Goal: Find specific page/section: Find specific page/section

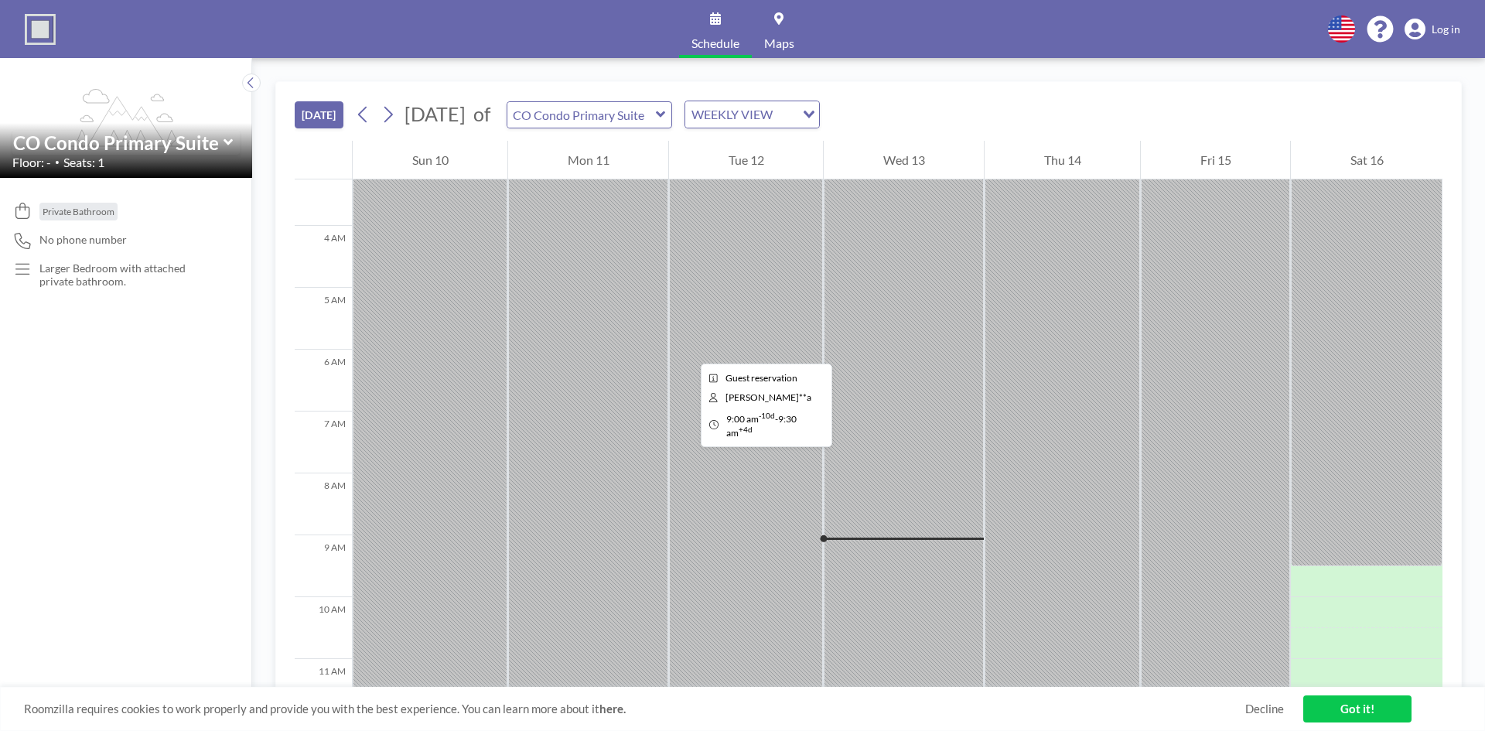
scroll to position [217, 0]
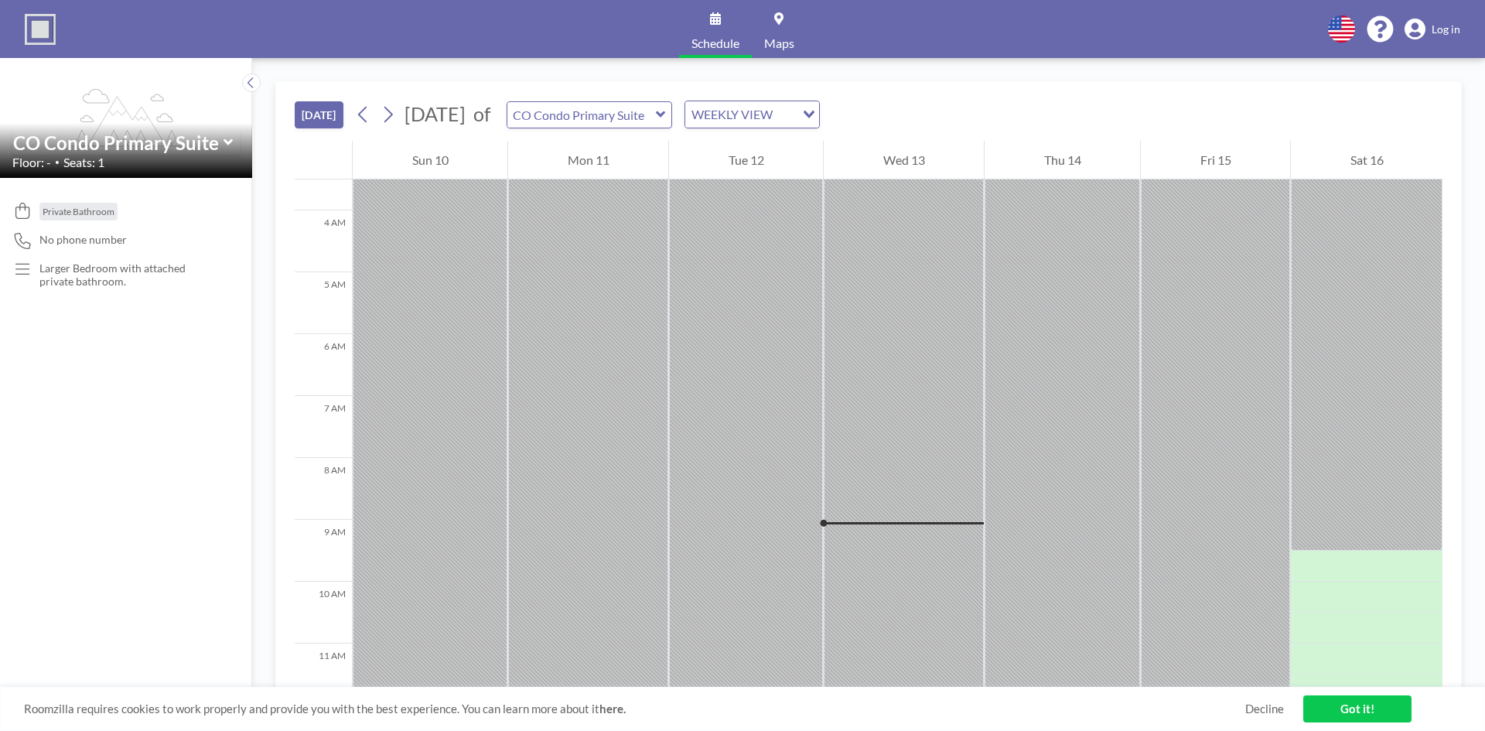
click at [227, 138] on icon at bounding box center [229, 142] width 10 height 15
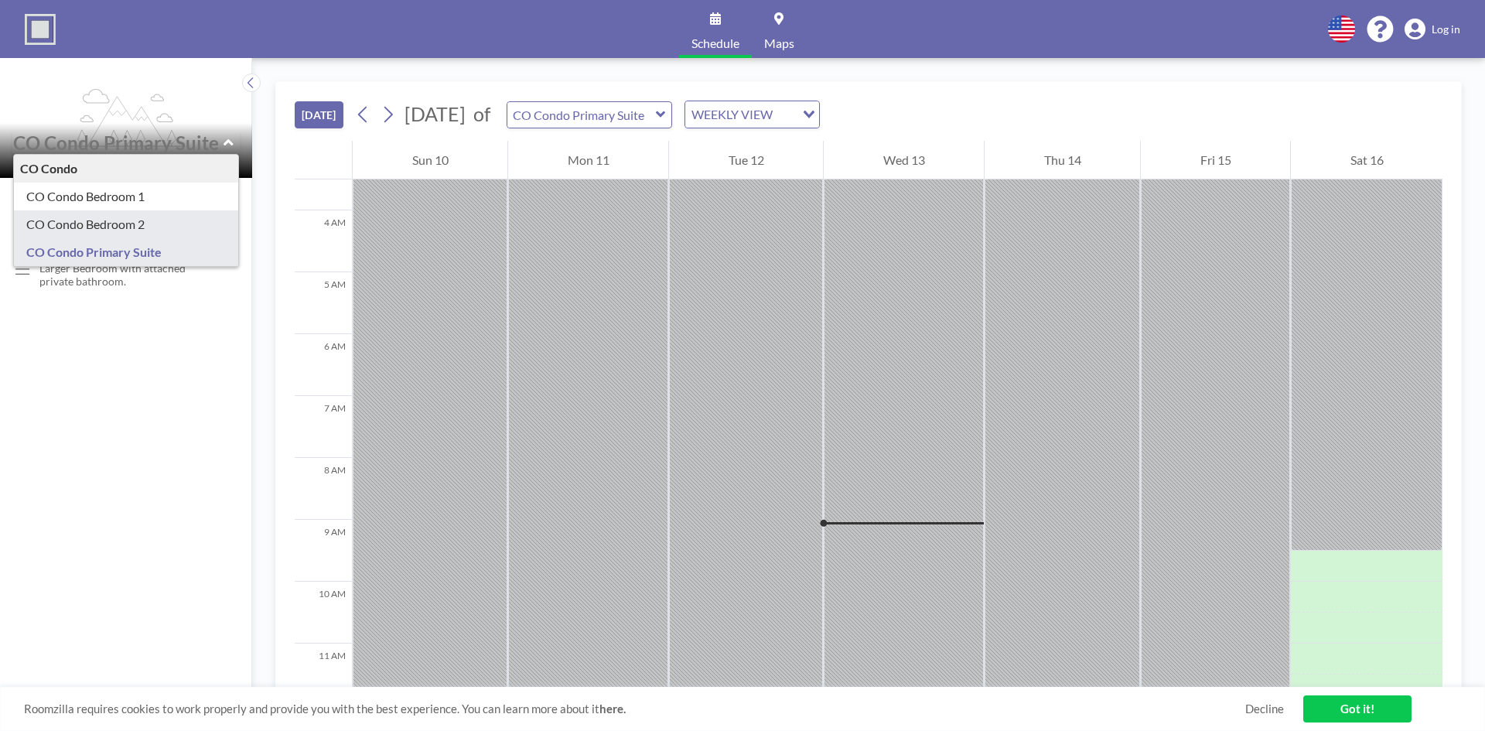
type input "CO Condo Bedroom 2"
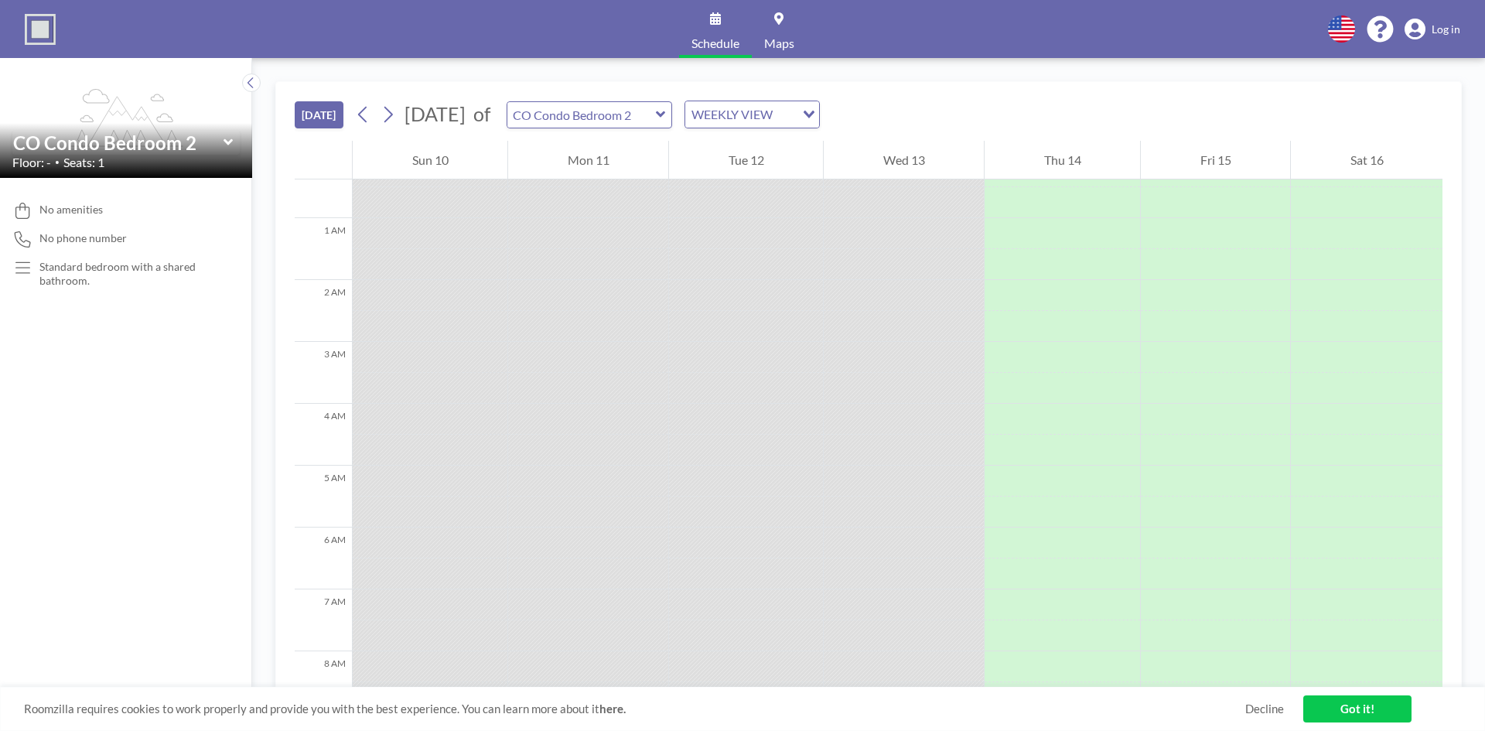
scroll to position [0, 0]
click at [226, 145] on icon at bounding box center [229, 142] width 10 height 15
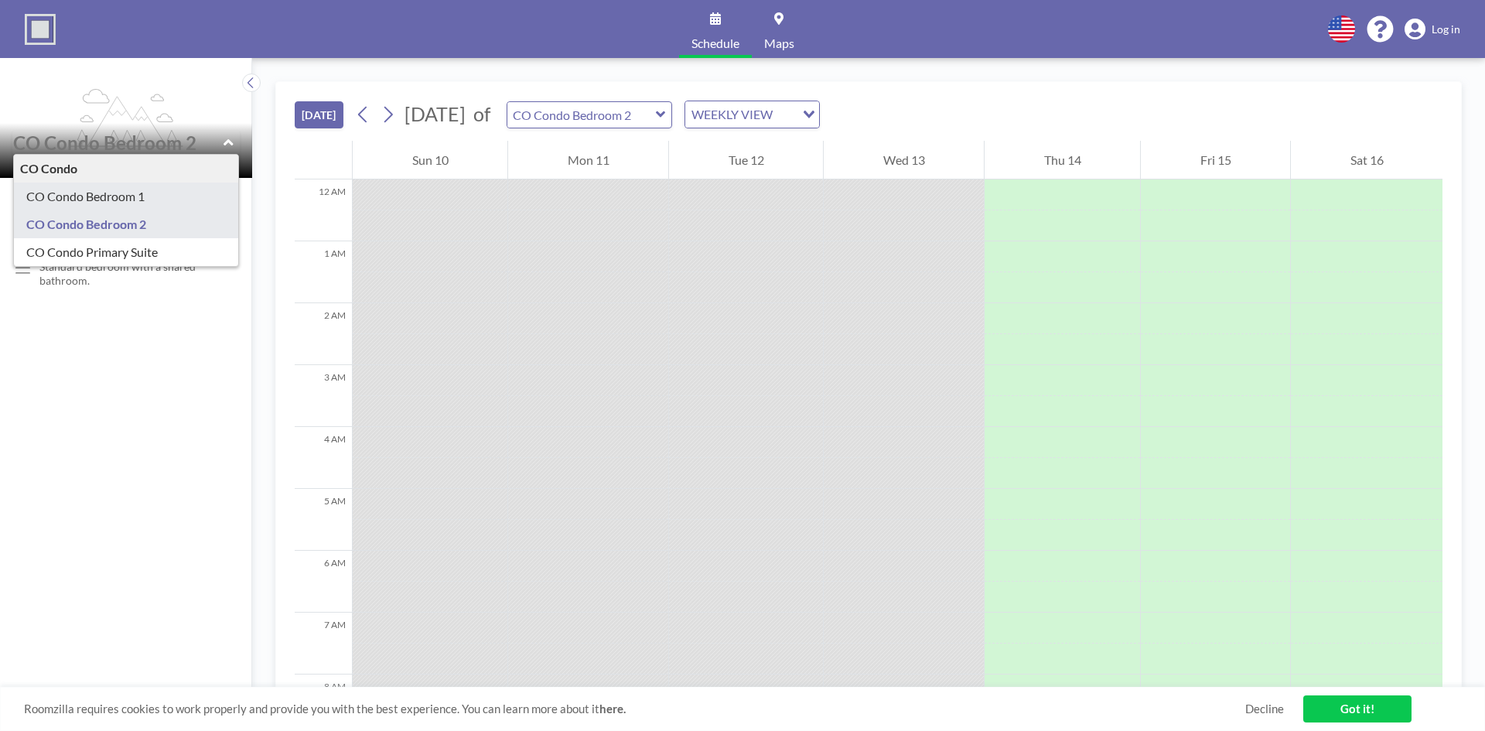
type input "CO Condo Bedroom 1"
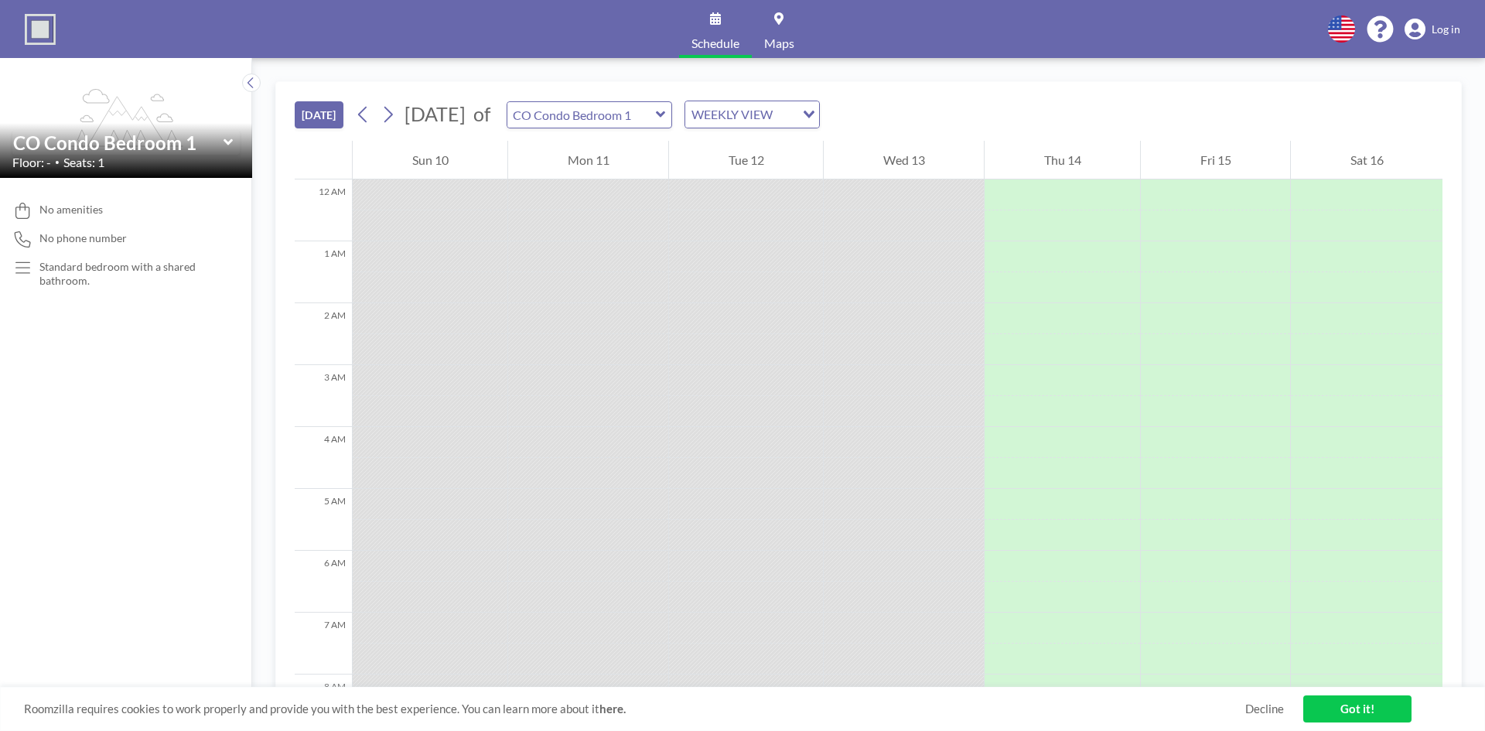
click at [225, 145] on icon at bounding box center [229, 142] width 10 height 15
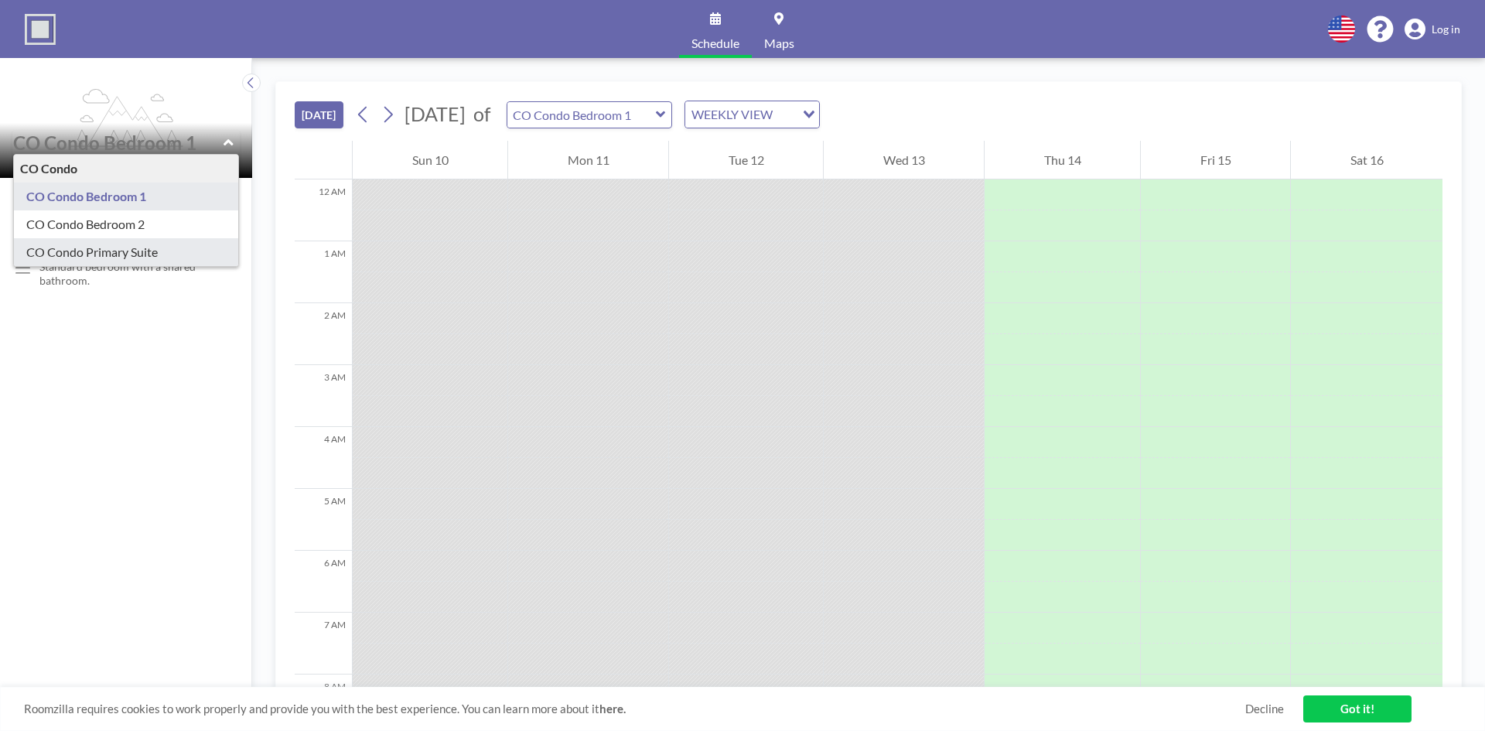
type input "CO Condo Primary Suite"
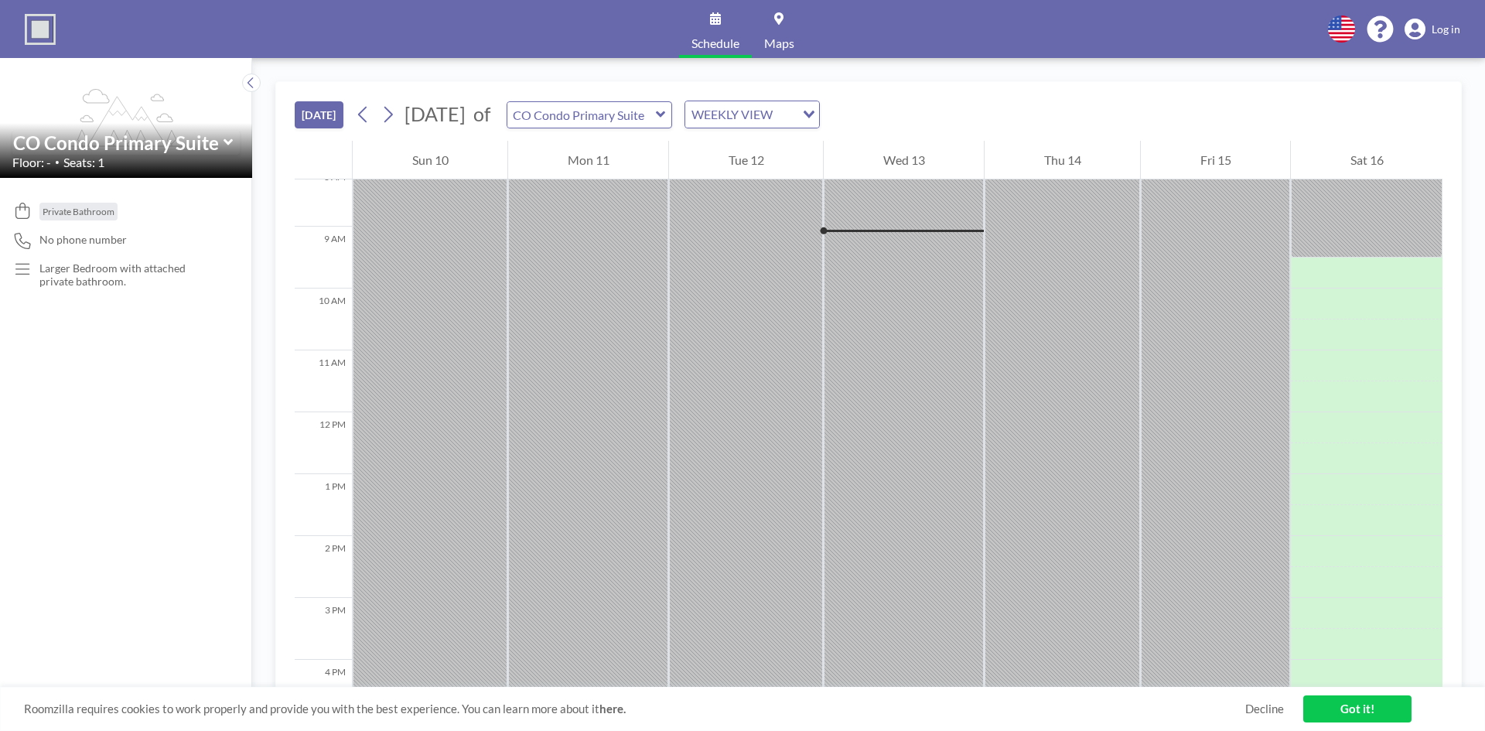
scroll to position [526, 0]
click at [386, 114] on icon at bounding box center [388, 114] width 15 height 23
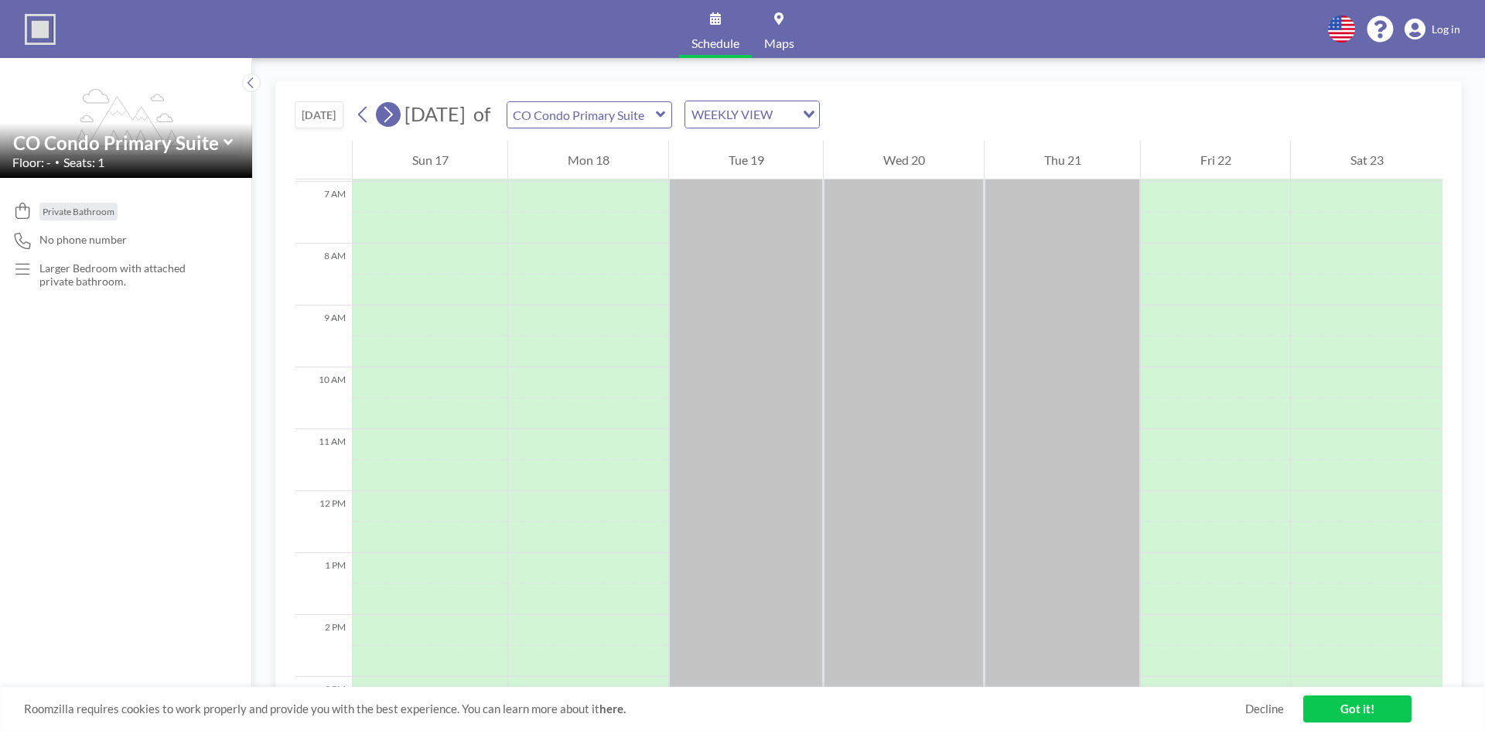
scroll to position [464, 0]
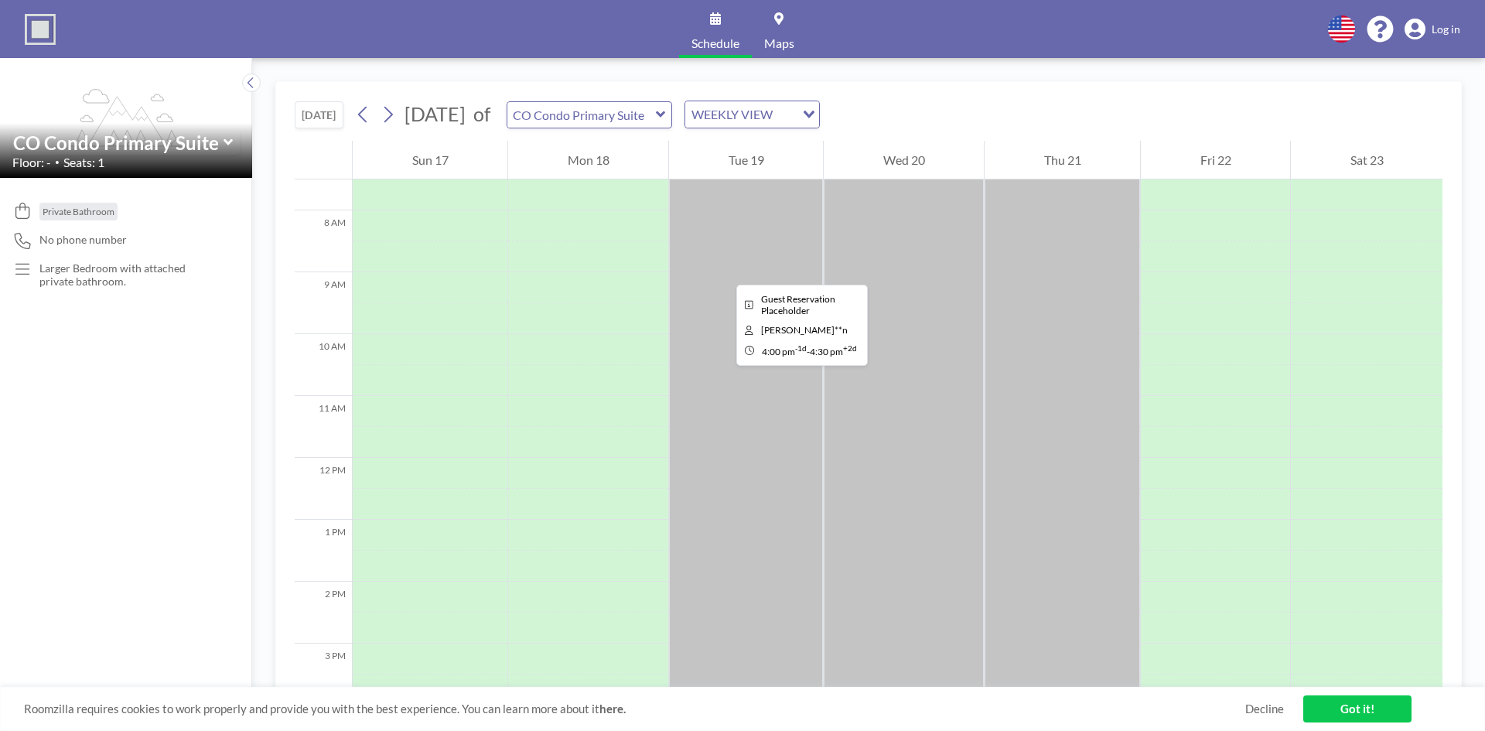
click at [231, 144] on icon at bounding box center [229, 142] width 10 height 15
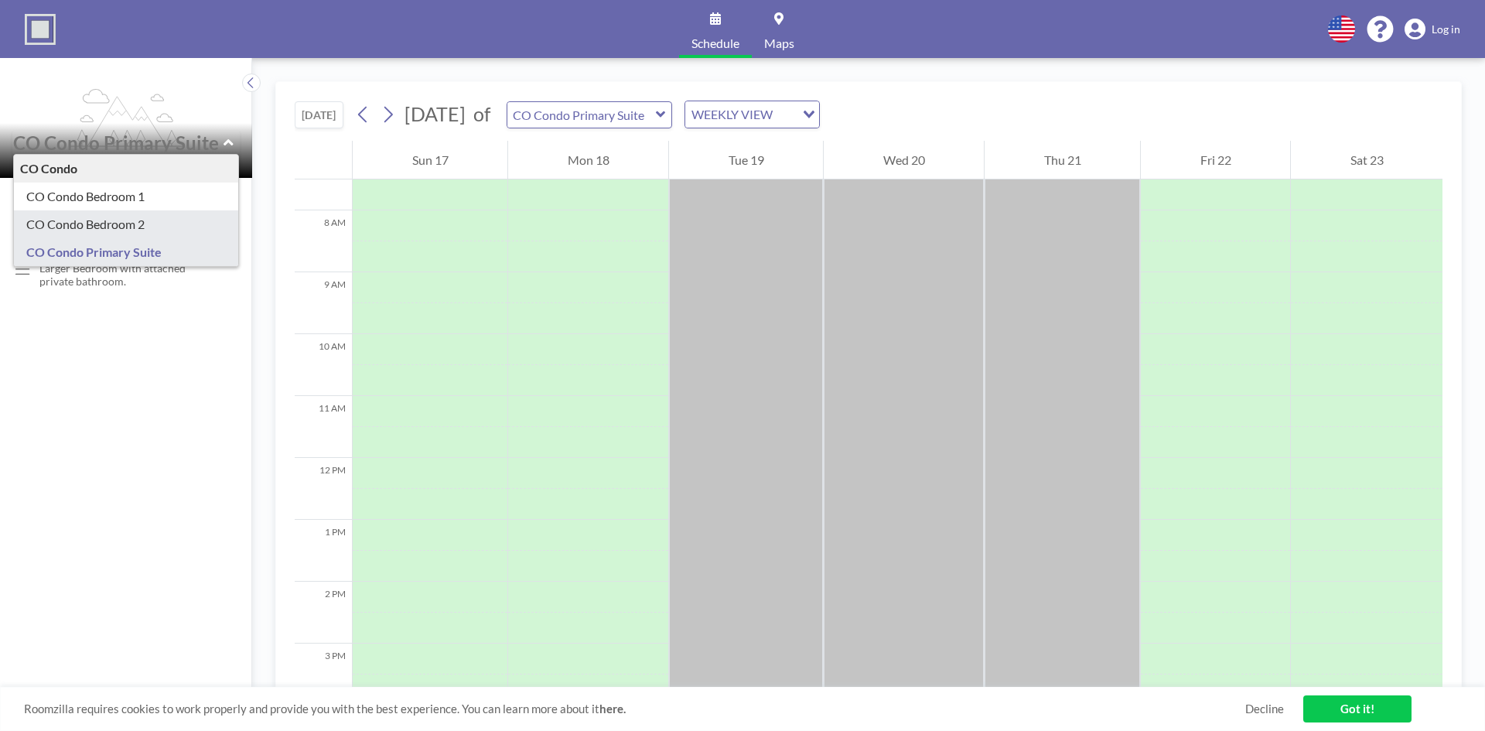
type input "CO Condo Bedroom 2"
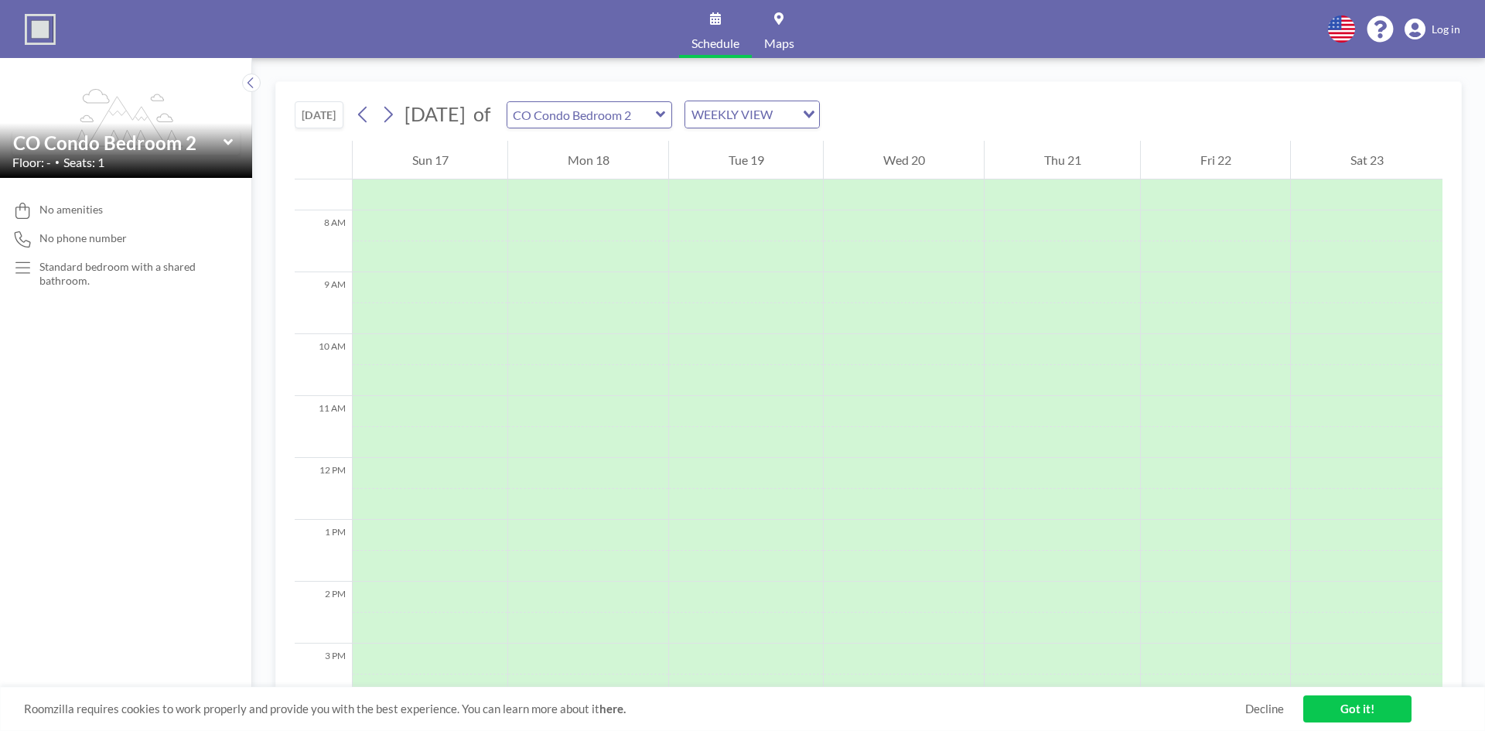
click at [233, 140] on div "CO Condo Bedroom 2" at bounding box center [125, 143] width 227 height 24
click at [226, 138] on icon at bounding box center [229, 142] width 10 height 15
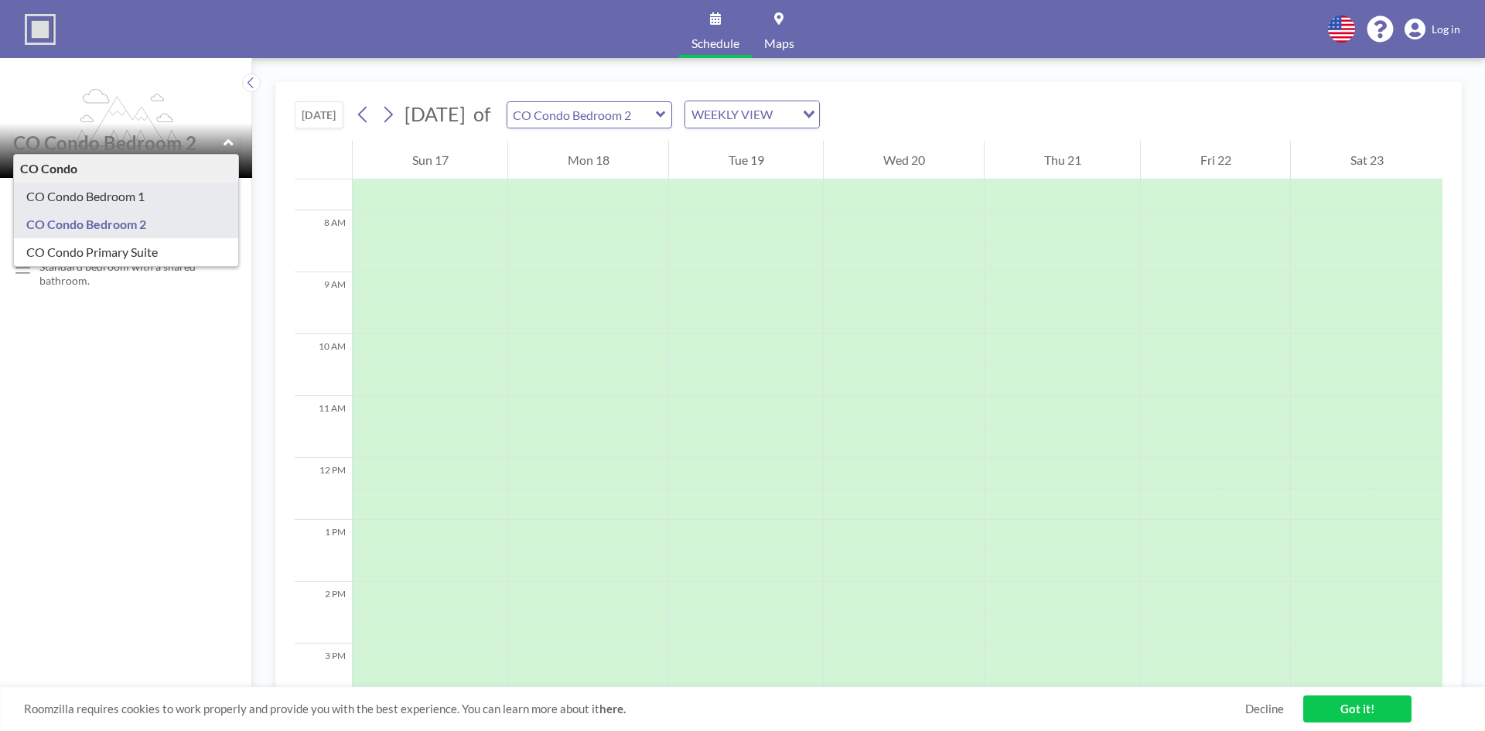
type input "CO Condo Bedroom 1"
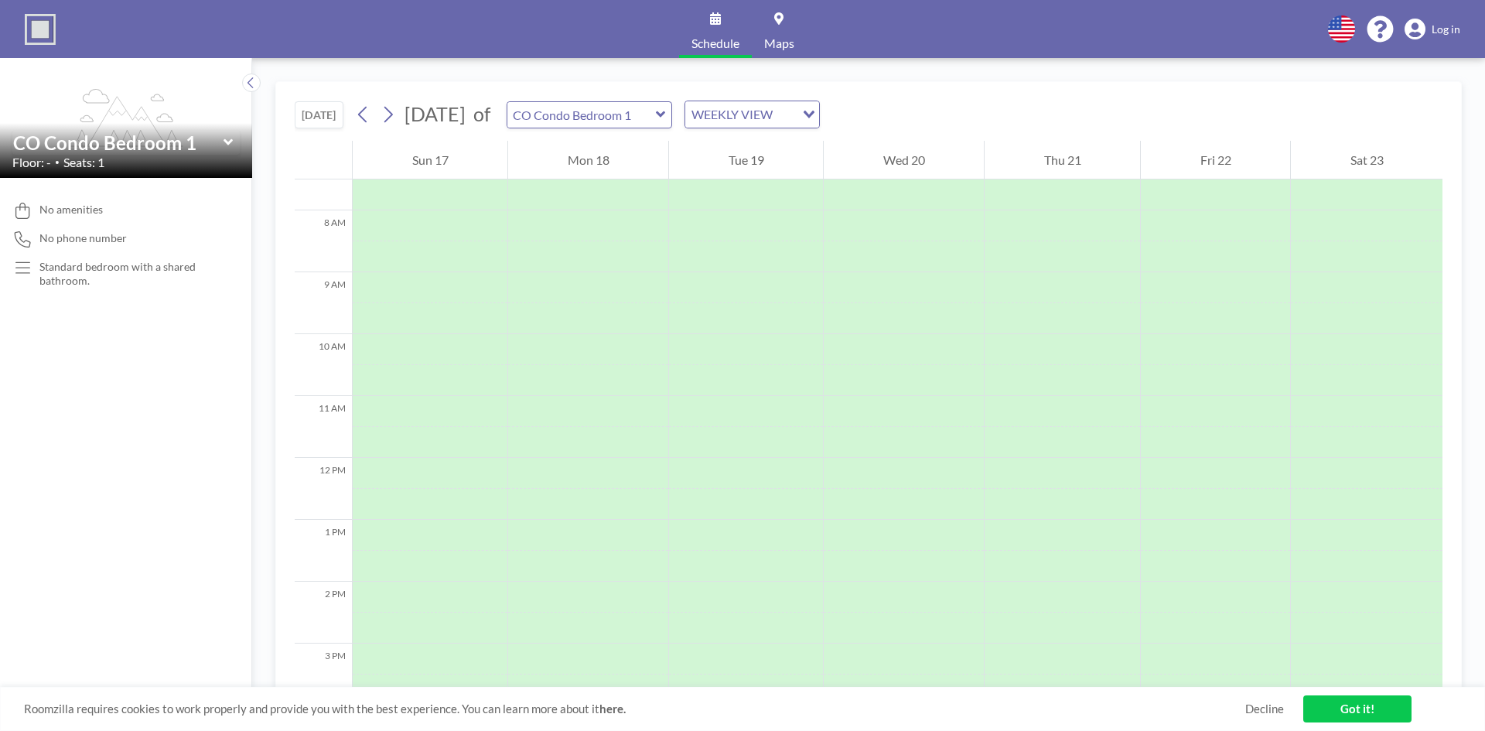
click at [231, 135] on icon at bounding box center [229, 142] width 10 height 15
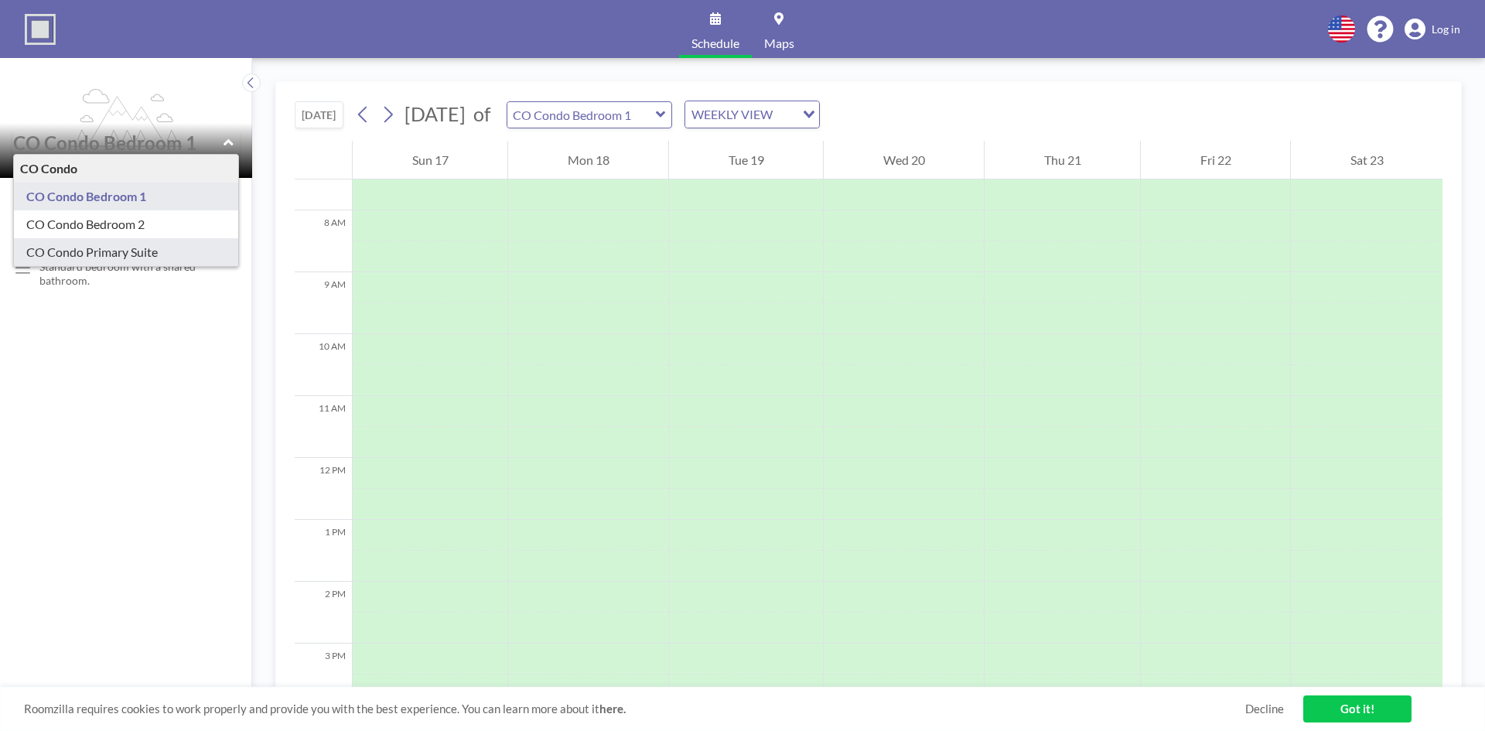
type input "CO Condo Primary Suite"
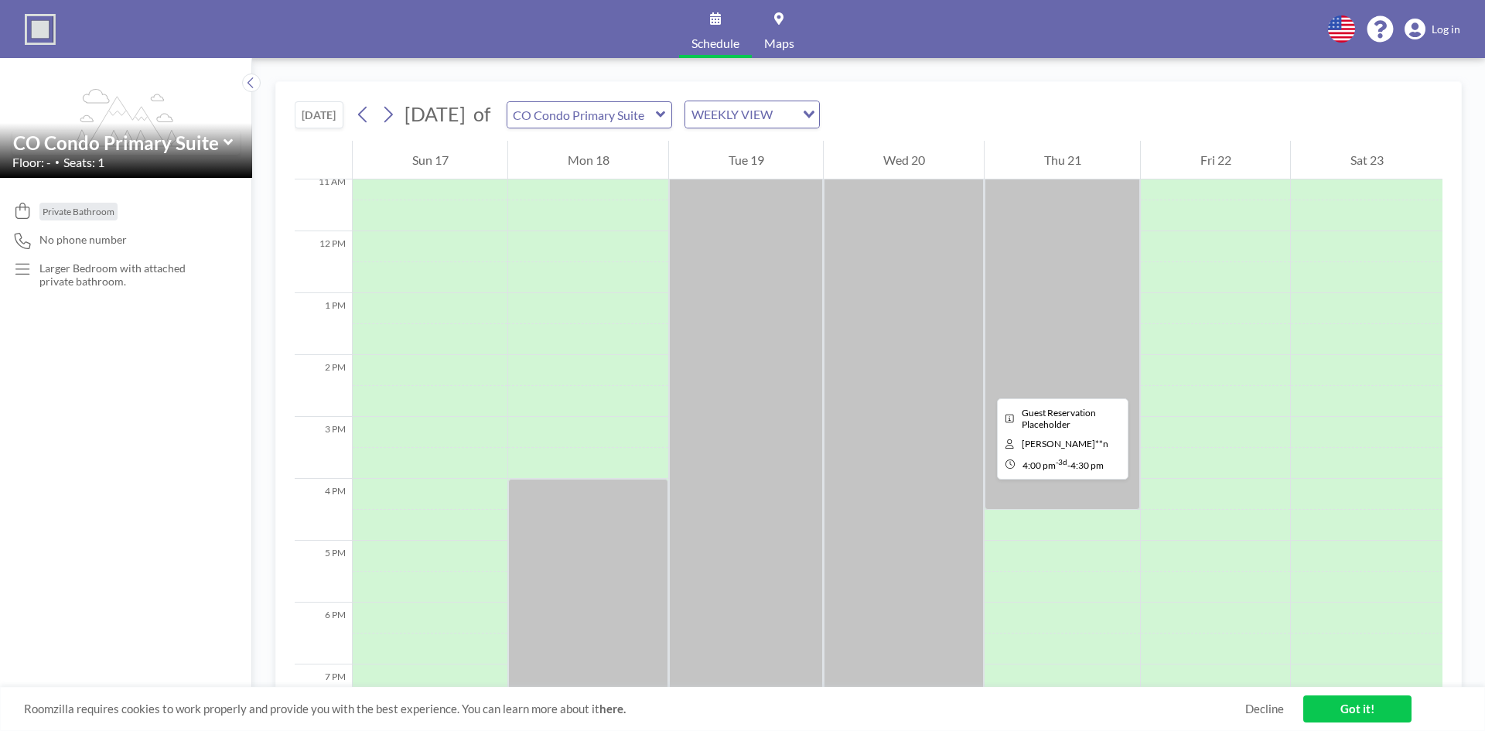
scroll to position [597, 0]
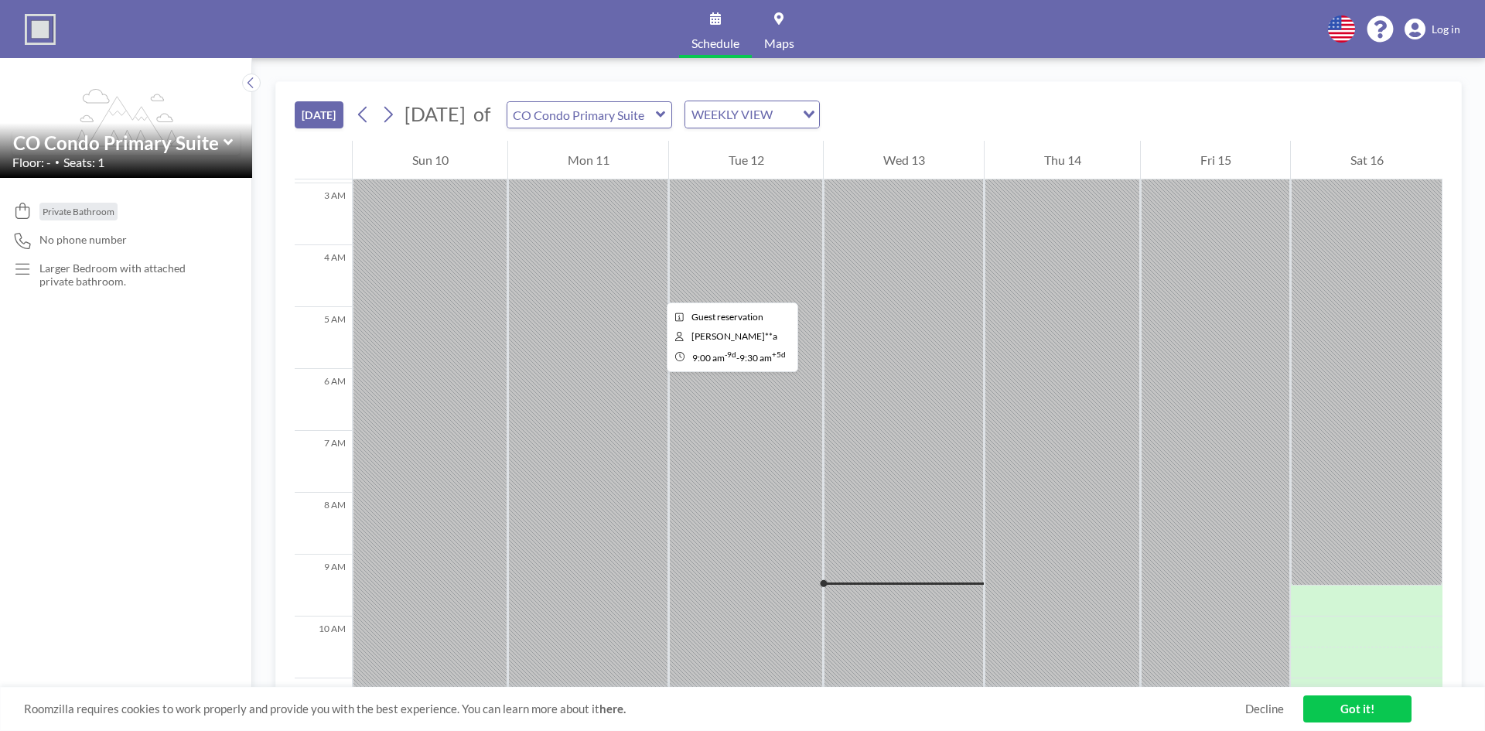
scroll to position [139, 0]
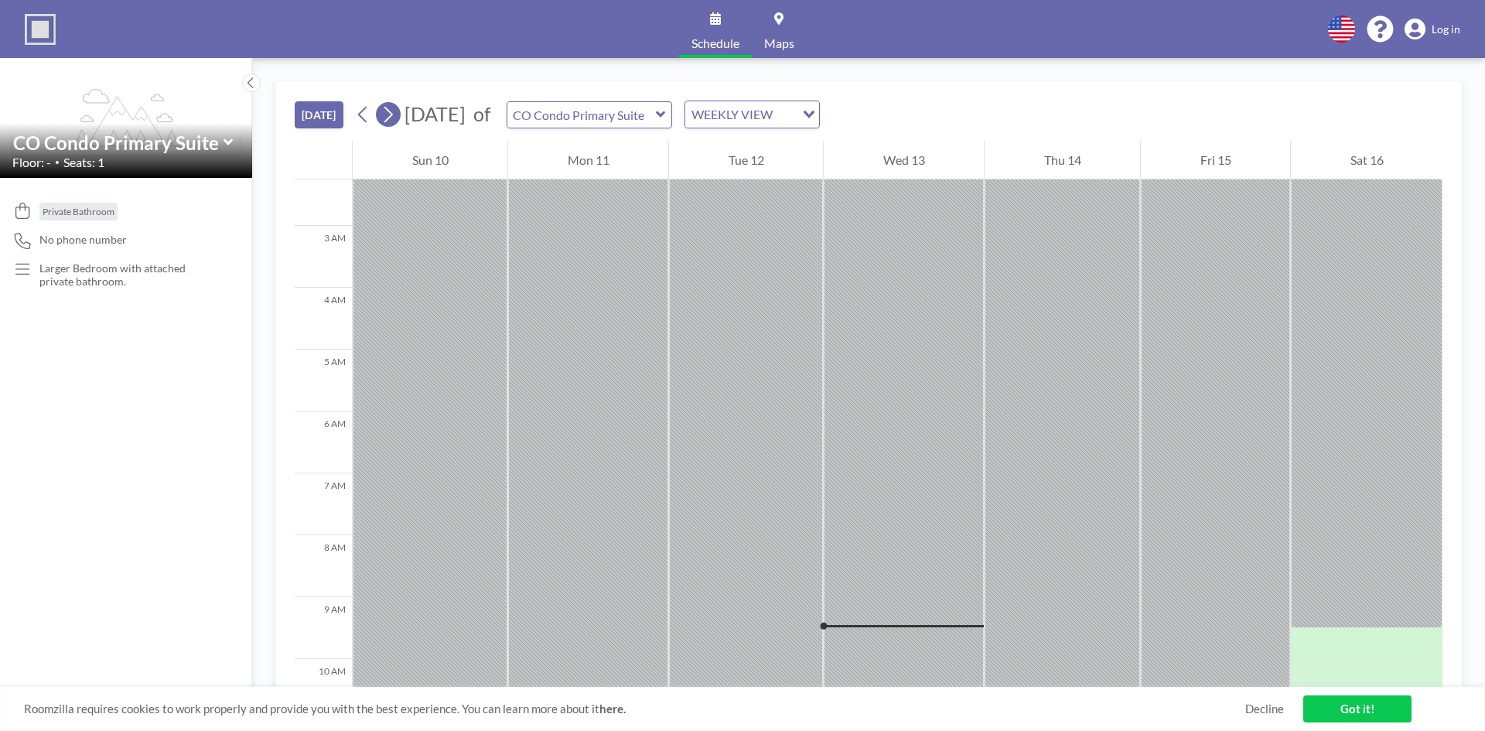
click at [393, 115] on icon at bounding box center [389, 115] width 9 height 16
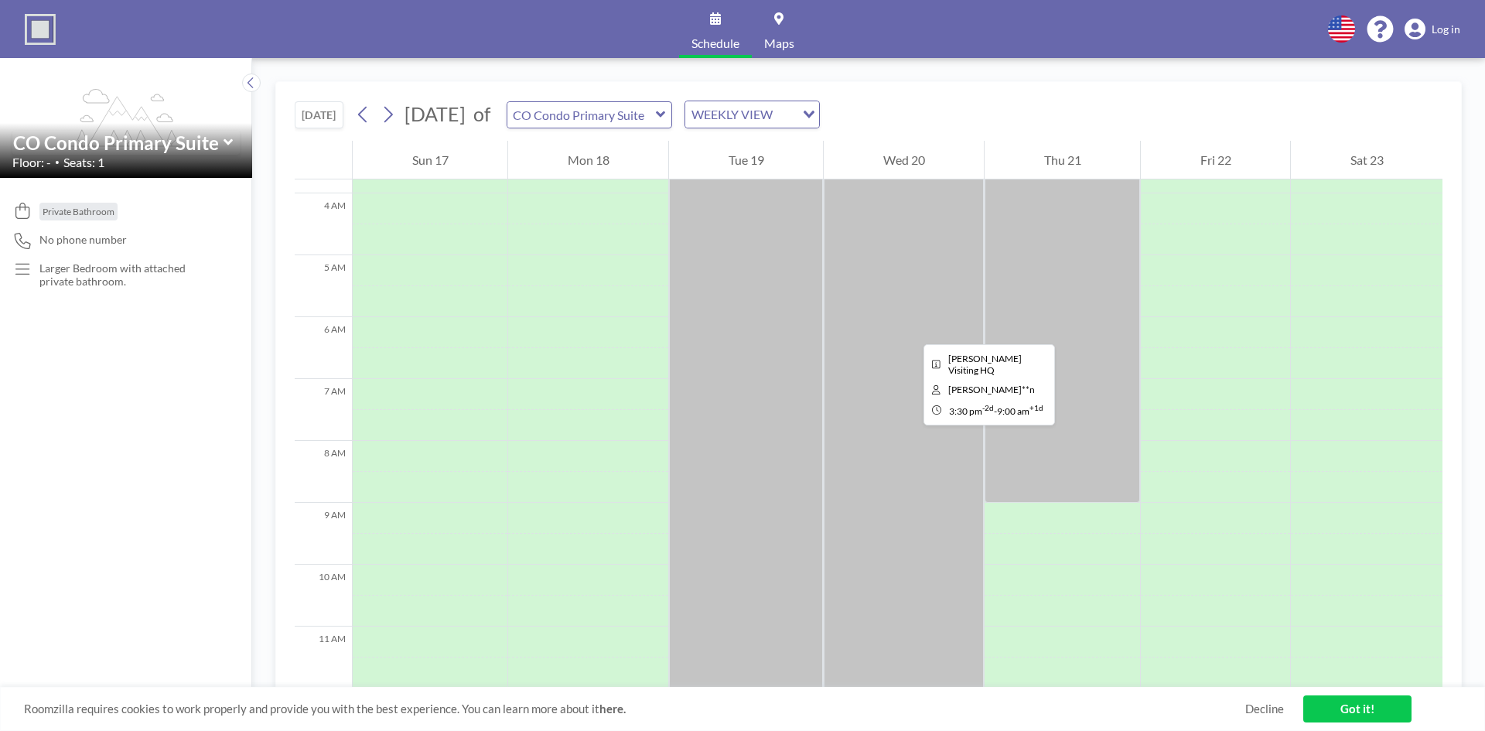
scroll to position [232, 0]
